Goal: Find specific page/section: Find specific page/section

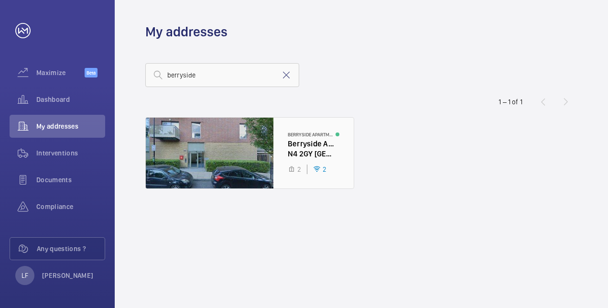
type input "berryside"
click at [306, 146] on div at bounding box center [250, 153] width 208 height 71
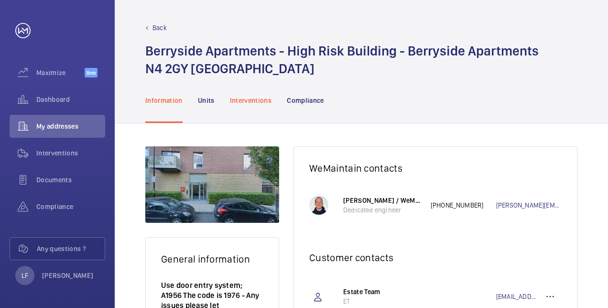
click at [266, 100] on p "Interventions" at bounding box center [251, 101] width 42 height 10
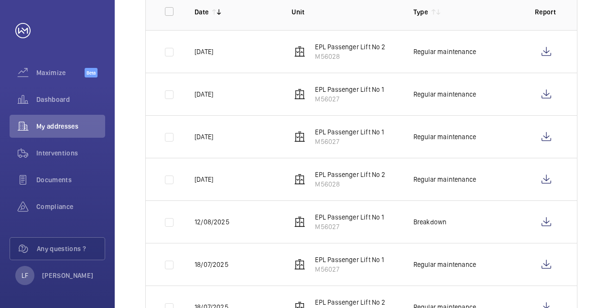
scroll to position [96, 0]
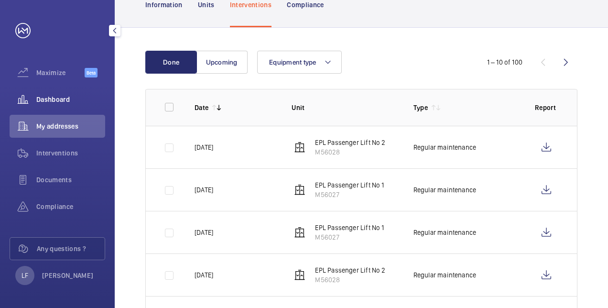
click at [39, 101] on span "Dashboard" at bounding box center [70, 100] width 69 height 10
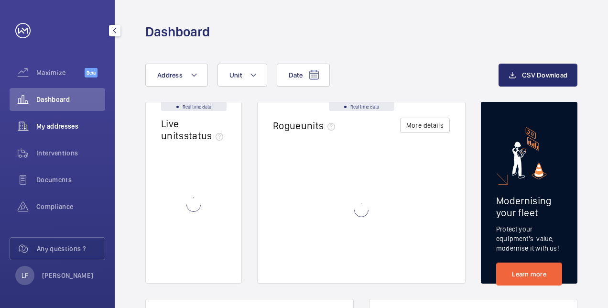
click at [61, 126] on span "My addresses" at bounding box center [70, 126] width 69 height 10
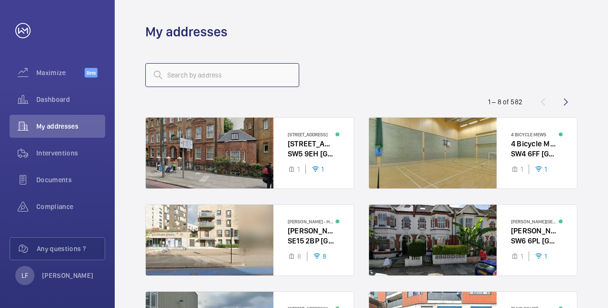
click at [174, 69] on input "text" at bounding box center [222, 75] width 154 height 24
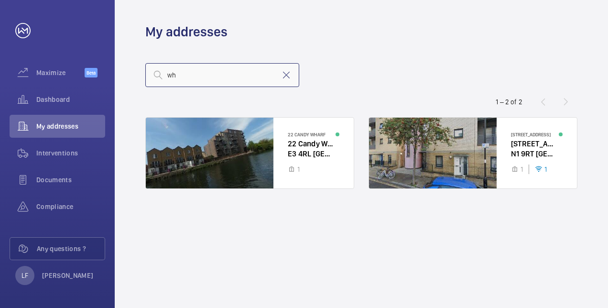
type input "w"
